Goal: Information Seeking & Learning: Learn about a topic

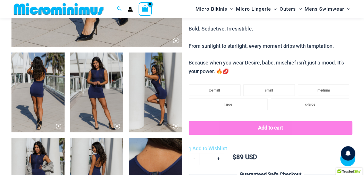
scroll to position [263, 0]
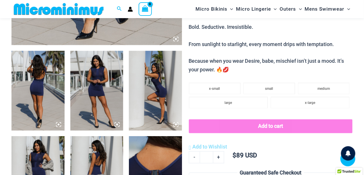
click at [41, 81] on img at bounding box center [37, 91] width 53 height 80
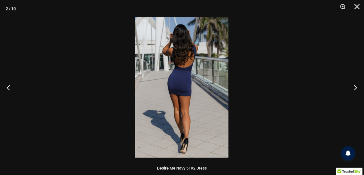
click at [179, 99] on img at bounding box center [181, 87] width 93 height 140
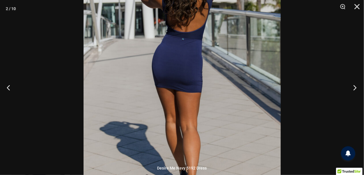
click at [354, 87] on button "Next" at bounding box center [354, 87] width 22 height 29
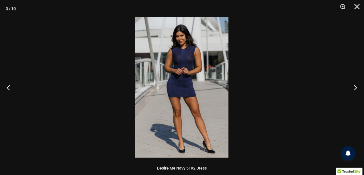
click at [196, 97] on img at bounding box center [181, 87] width 93 height 140
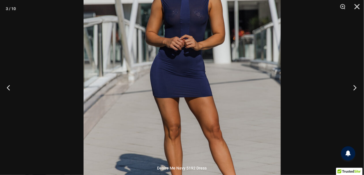
click at [355, 88] on button "Next" at bounding box center [354, 87] width 22 height 29
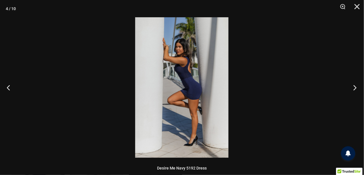
click at [355, 88] on button "Next" at bounding box center [354, 87] width 22 height 29
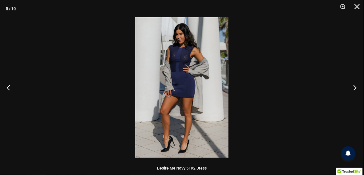
click at [355, 88] on button "Next" at bounding box center [354, 87] width 22 height 29
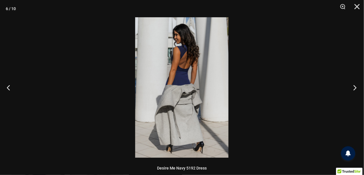
click at [355, 88] on button "Next" at bounding box center [354, 87] width 22 height 29
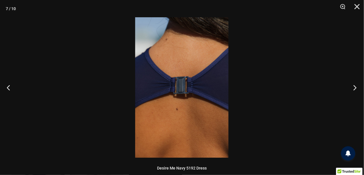
click at [355, 88] on button "Next" at bounding box center [354, 87] width 22 height 29
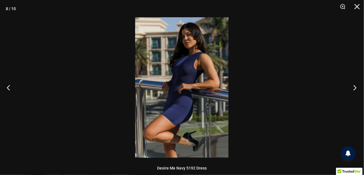
click at [355, 88] on button "Next" at bounding box center [354, 87] width 22 height 29
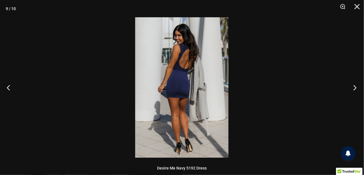
click at [355, 88] on button "Next" at bounding box center [354, 87] width 22 height 29
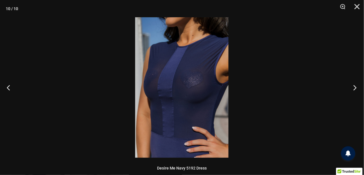
click at [355, 88] on button "Next" at bounding box center [354, 87] width 22 height 29
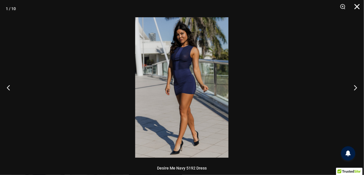
click at [358, 5] on button "Close" at bounding box center [355, 8] width 14 height 17
